Goal: Task Accomplishment & Management: Manage account settings

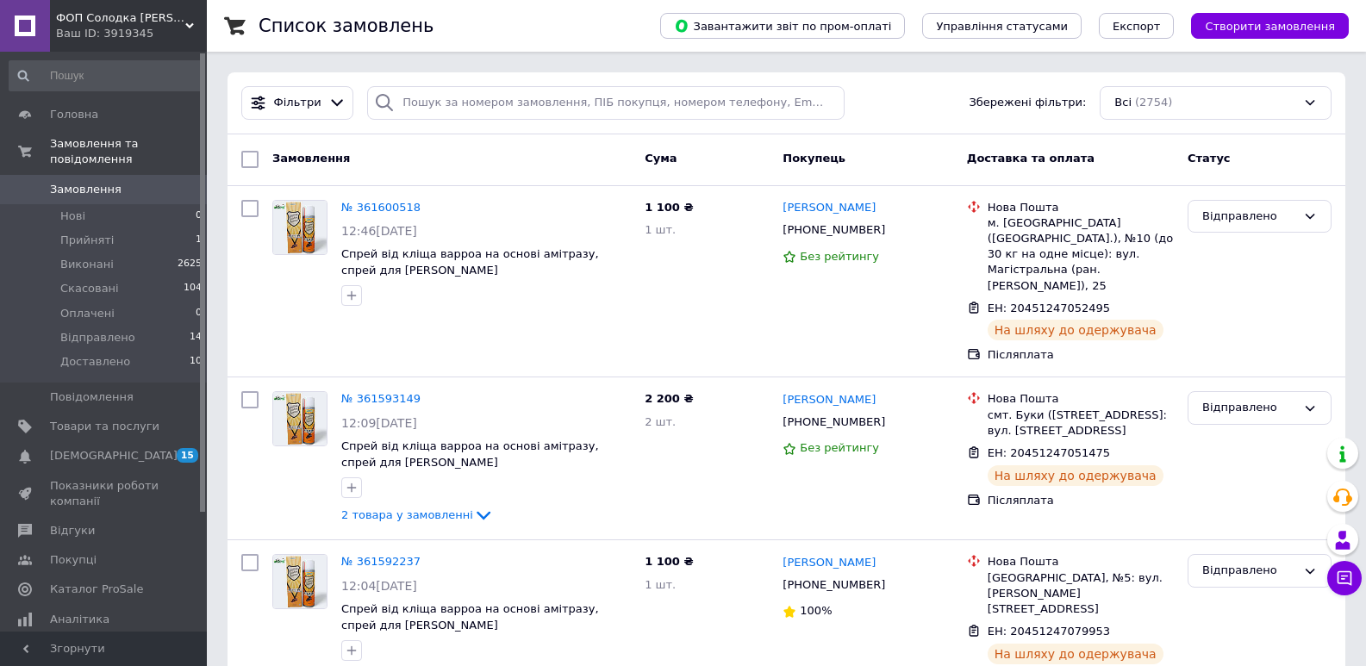
scroll to position [7288, 0]
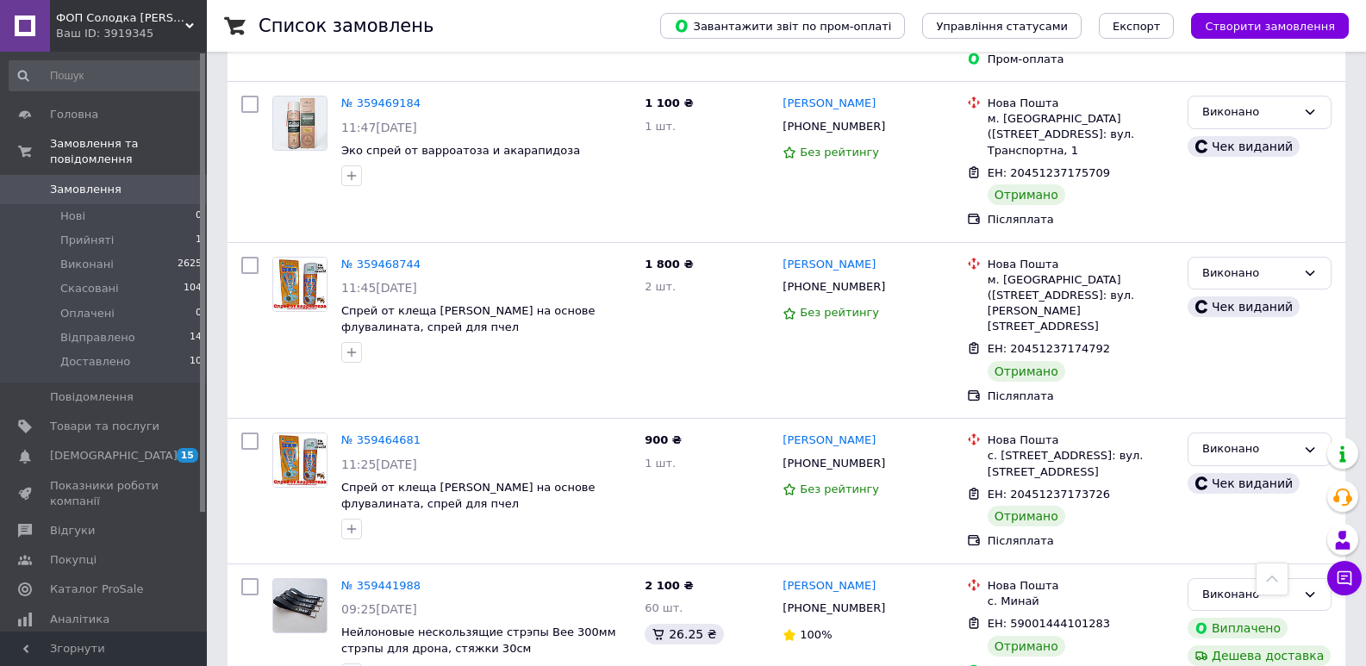
scroll to position [6223, 0]
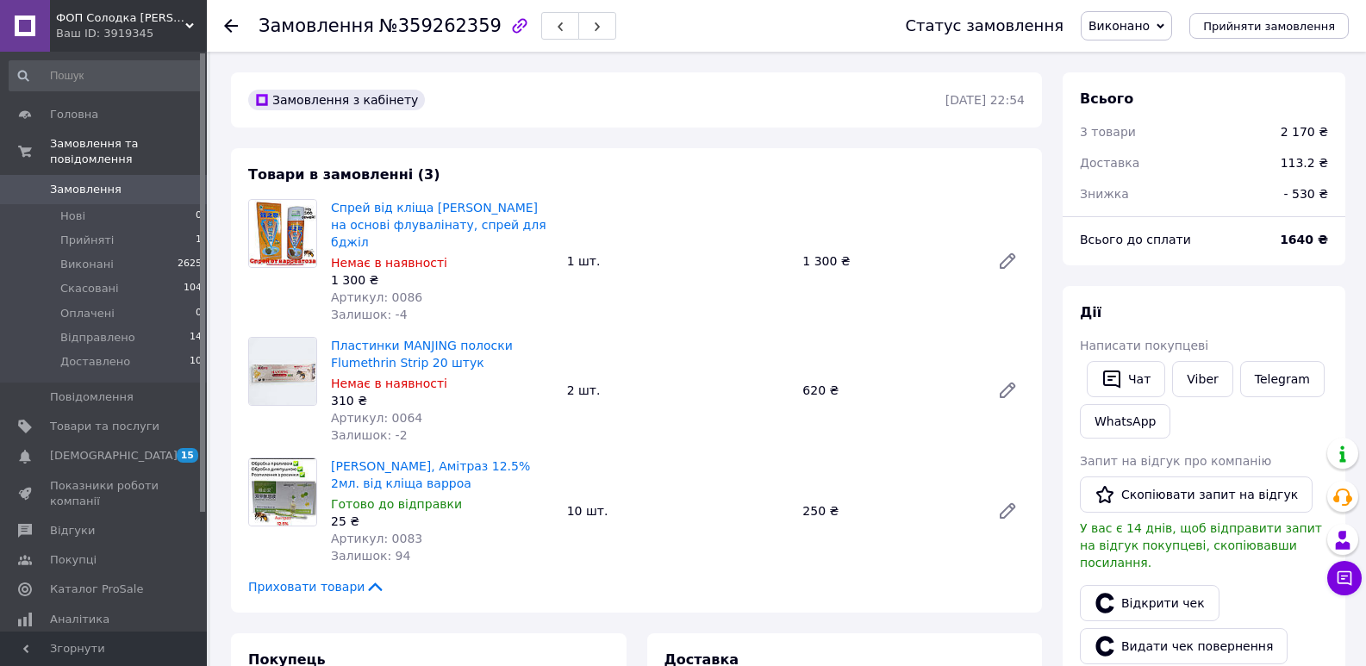
click at [78, 182] on span "Замовлення" at bounding box center [86, 190] width 72 height 16
